Goal: Transaction & Acquisition: Purchase product/service

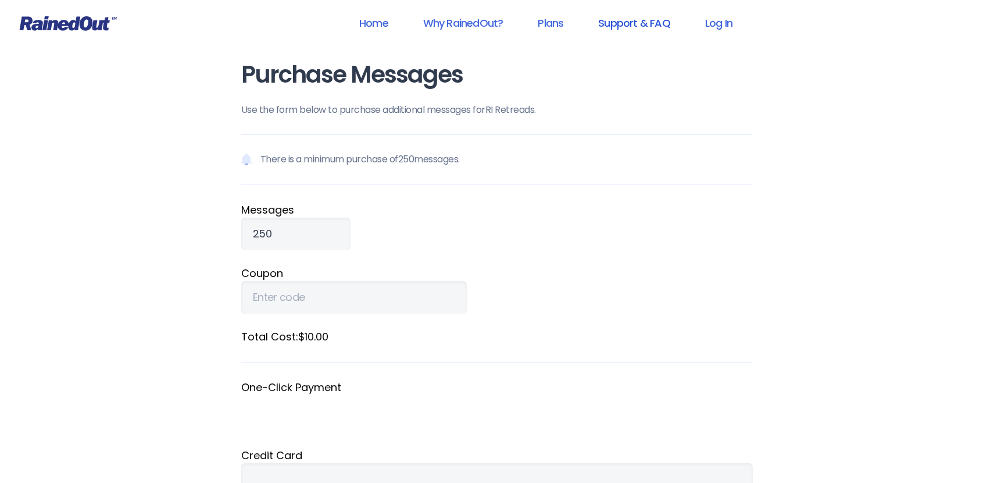
click at [646, 22] on link "Support & FAQ" at bounding box center [634, 23] width 102 height 26
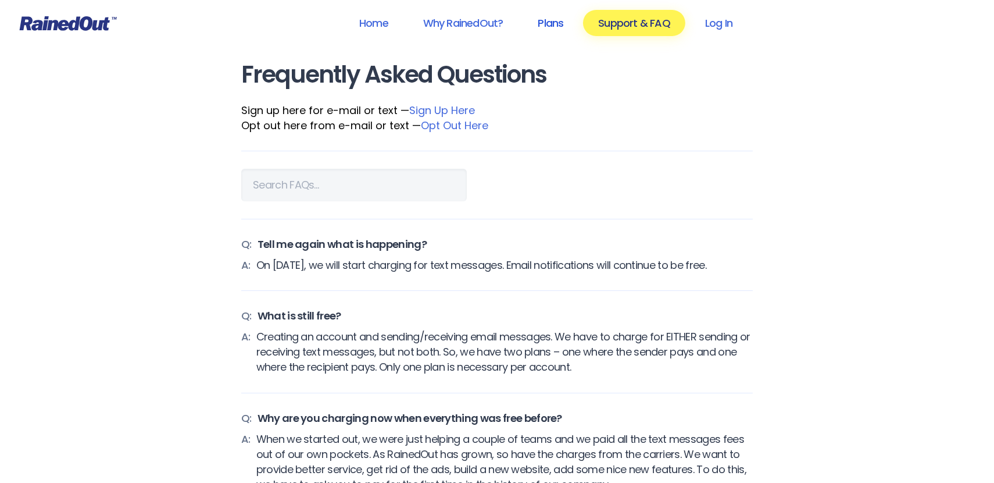
click at [555, 23] on link "Plans" at bounding box center [551, 23] width 56 height 26
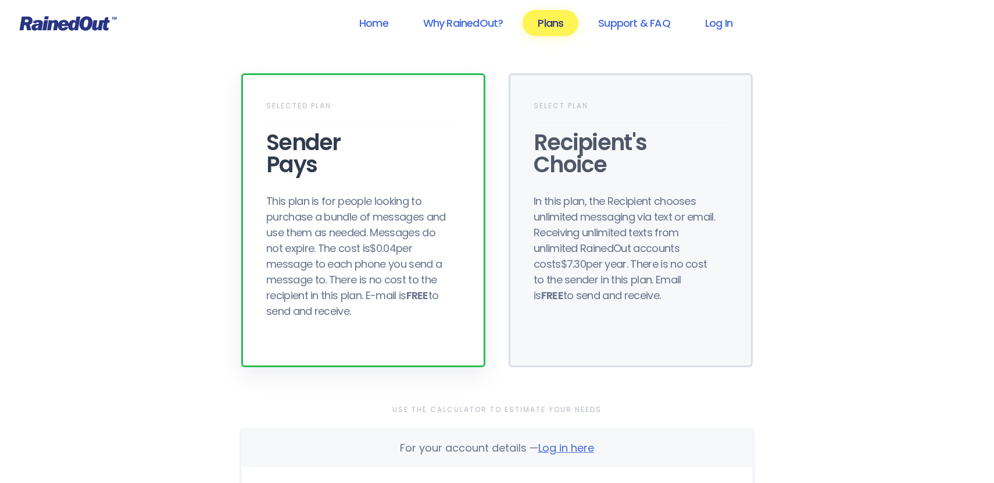
click at [387, 261] on div "This plan is for people looking to purchase a bundle of messages and use them a…" at bounding box center [359, 256] width 186 height 126
click at [379, 294] on div "This plan is for people looking to purchase a bundle of messages and use them a…" at bounding box center [359, 256] width 186 height 126
drag, startPoint x: 379, startPoint y: 294, endPoint x: 387, endPoint y: 324, distance: 31.3
click at [387, 324] on div "Selected Plan Sender Pays This plan is for people looking to purchase a bundle …" at bounding box center [363, 220] width 244 height 294
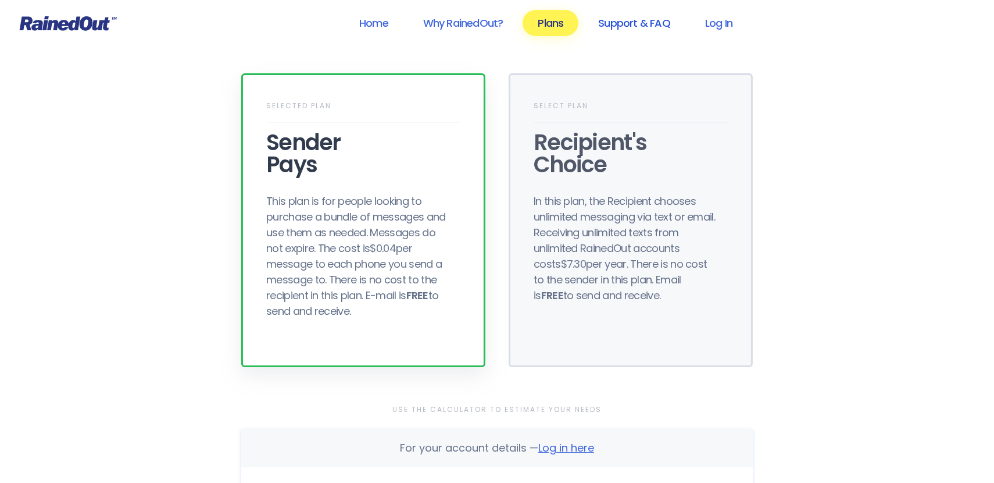
click at [654, 21] on link "Support & FAQ" at bounding box center [634, 23] width 102 height 26
